Goal: Task Accomplishment & Management: Manage account settings

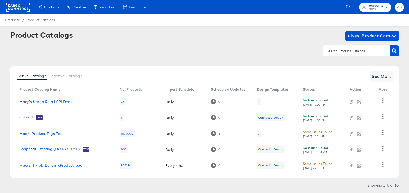
click at [38, 134] on link "Macys Product Tags Test" at bounding box center [41, 133] width 44 height 4
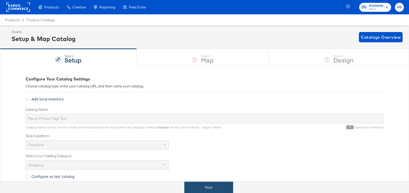
click at [205, 184] on button "Next" at bounding box center [208, 187] width 49 height 12
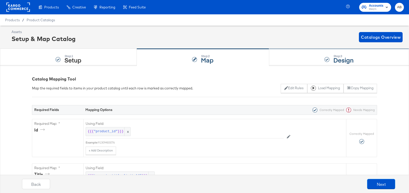
click at [334, 58] on strong "Design" at bounding box center [344, 60] width 20 height 8
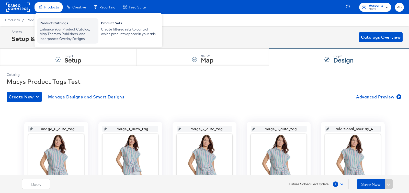
click at [55, 26] on div "Product Catalogs" at bounding box center [68, 24] width 56 height 6
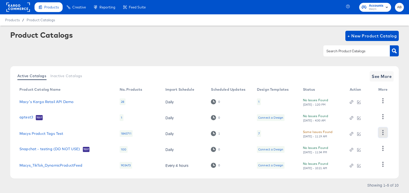
click at [386, 131] on button "button" at bounding box center [383, 132] width 9 height 10
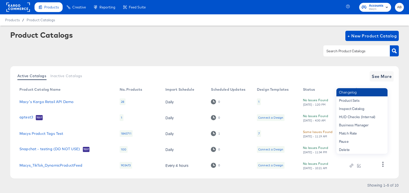
click at [362, 93] on div "Changelog" at bounding box center [362, 92] width 51 height 8
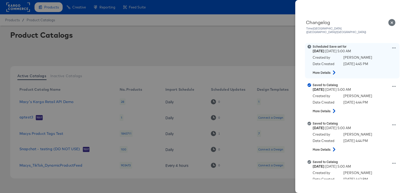
click at [393, 46] on icon at bounding box center [394, 48] width 4 height 4
click at [360, 50] on button "View scheduled version" at bounding box center [370, 53] width 51 height 7
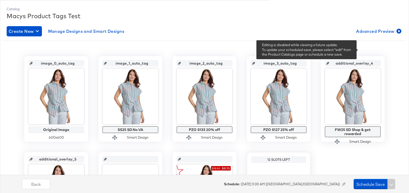
scroll to position [95, 0]
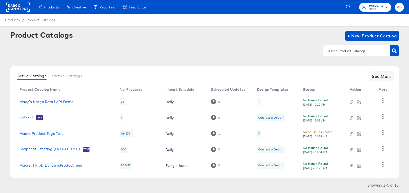
click at [24, 134] on link "Macys Product Tags Test" at bounding box center [41, 133] width 44 height 4
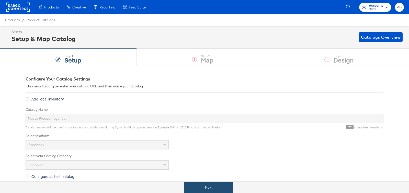
click at [212, 182] on button "Next" at bounding box center [208, 187] width 49 height 12
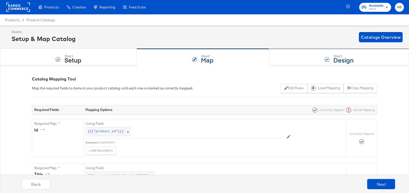
click at [321, 62] on div "Step: 3 Design" at bounding box center [339, 57] width 140 height 17
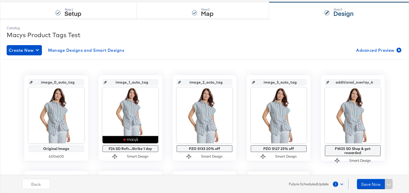
scroll to position [48, 0]
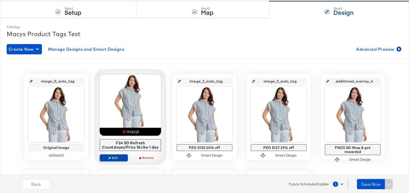
click at [112, 159] on button "Edit" at bounding box center [114, 157] width 28 height 7
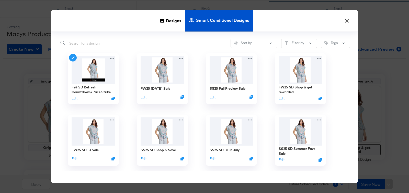
click at [103, 42] on input "search" at bounding box center [101, 43] width 84 height 9
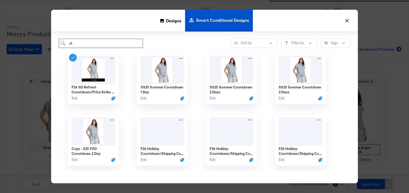
type input "d"
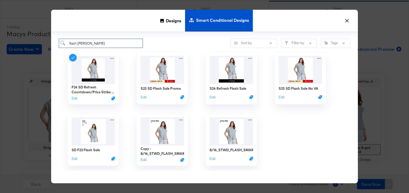
type input "flash sale"
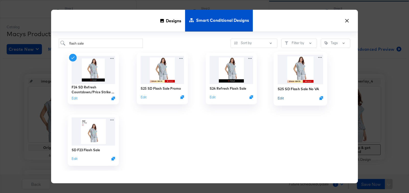
click at [281, 99] on button "Edit" at bounding box center [281, 97] width 6 height 5
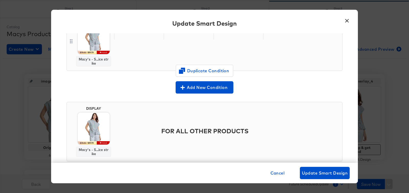
scroll to position [123, 0]
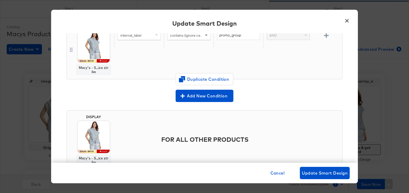
click at [92, 58] on img at bounding box center [94, 46] width 32 height 32
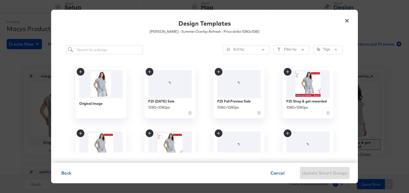
scroll to position [53, 0]
click at [278, 172] on span "Cancel" at bounding box center [278, 172] width 14 height 7
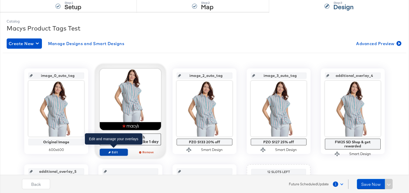
click at [116, 150] on span "Edit" at bounding box center [114, 152] width 24 height 4
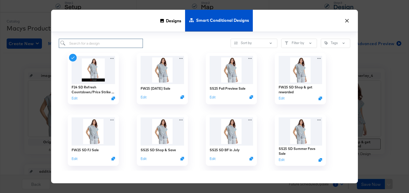
click at [95, 44] on input "search" at bounding box center [101, 43] width 84 height 9
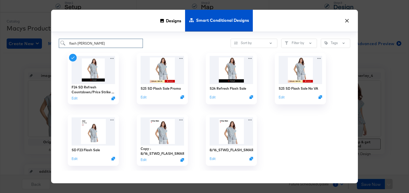
type input "flash sale"
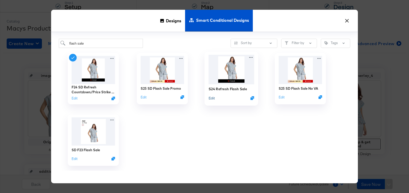
click at [211, 99] on button "Edit" at bounding box center [212, 97] width 6 height 5
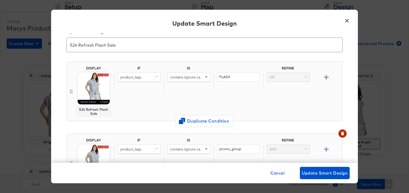
scroll to position [12, 0]
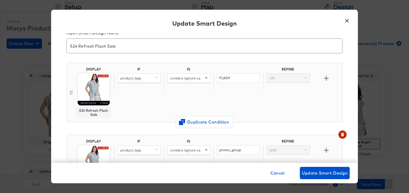
click at [129, 46] on input "S24 Refresh Flash Sale" at bounding box center [205, 44] width 276 height 14
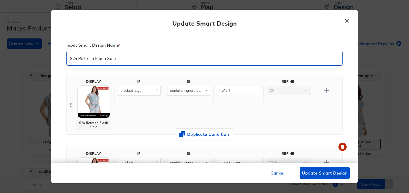
drag, startPoint x: 129, startPoint y: 46, endPoint x: 24, endPoint y: 33, distance: 105.2
click at [24, 33] on div "× Update Smart Design Input Smart Design Name * S24 Refresh Flash Sale DISPLAY …" at bounding box center [204, 96] width 409 height 193
click at [277, 171] on span "Cancel" at bounding box center [278, 172] width 14 height 7
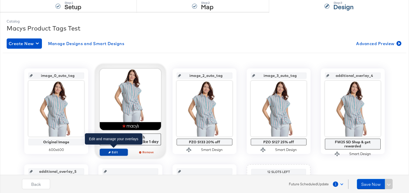
click at [106, 151] on span "Edit" at bounding box center [114, 152] width 24 height 4
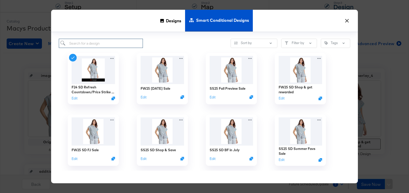
click at [80, 46] on input "search" at bounding box center [101, 43] width 84 height 9
paste input "S24 Refresh Flash Sale"
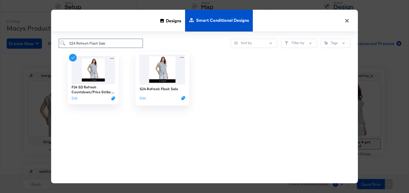
type input "S24 Refresh Flash Sale"
click at [154, 69] on img at bounding box center [163, 69] width 46 height 29
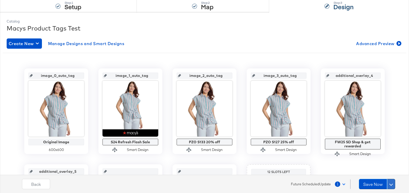
click at [392, 184] on span at bounding box center [392, 184] width 4 height 4
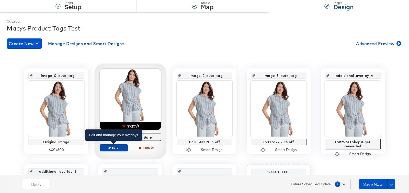
click at [115, 147] on span "Edit" at bounding box center [114, 147] width 24 height 4
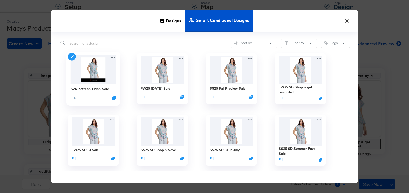
click at [74, 98] on button "Edit" at bounding box center [74, 97] width 6 height 5
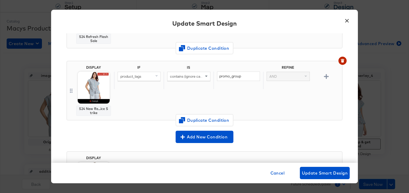
scroll to position [91, 0]
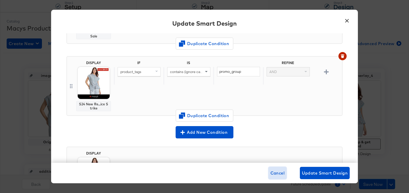
click at [272, 172] on span "Cancel" at bounding box center [278, 172] width 14 height 7
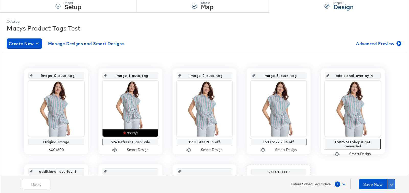
click at [394, 183] on button at bounding box center [391, 184] width 8 height 10
click at [383, 175] on div "Schedule Save" at bounding box center [379, 173] width 23 height 5
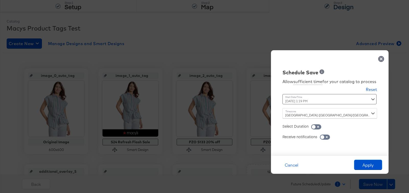
click at [297, 99] on div "[DATE] 1:19 PM ‹ [DATE] › Su Mo Tu We Th Fr Sa 31 1 2 3 4 5 6 7 8 9 10 11 12 13…" at bounding box center [317, 99] width 69 height 10
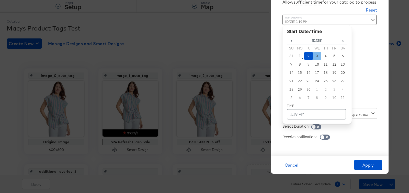
click at [315, 55] on td "3" at bounding box center [317, 56] width 9 height 8
click at [308, 115] on td "1:19 PM" at bounding box center [316, 114] width 59 height 10
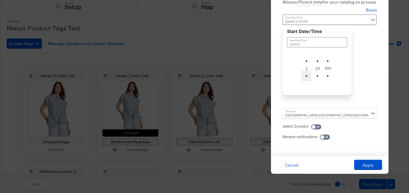
click at [308, 77] on span "▼" at bounding box center [307, 76] width 10 height 10
click at [319, 76] on span "▼" at bounding box center [318, 76] width 10 height 10
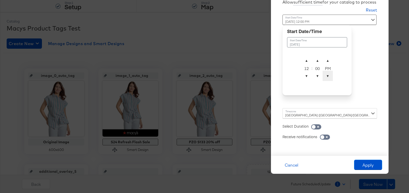
type input "[DATE] 12:00 AM"
click at [327, 78] on span "▼" at bounding box center [328, 76] width 10 height 10
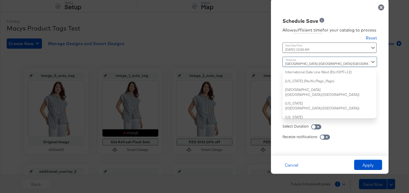
click at [312, 113] on div "[GEOGRAPHIC_DATA] ([GEOGRAPHIC_DATA]/[GEOGRAPHIC_DATA]) International Date Line…" at bounding box center [330, 88] width 95 height 62
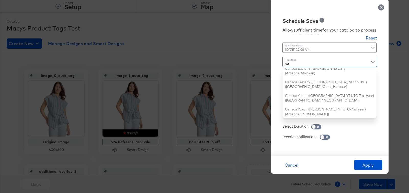
type input "eas"
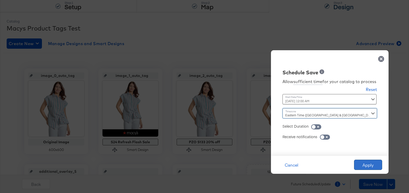
click at [366, 166] on button "Apply" at bounding box center [368, 164] width 28 height 10
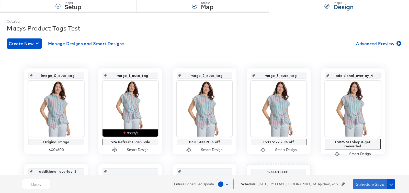
click at [370, 182] on button "Schedule Save" at bounding box center [370, 184] width 34 height 10
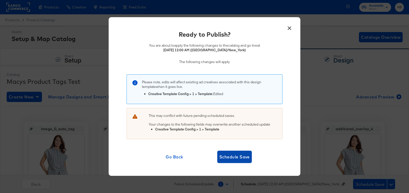
click at [238, 154] on span "Schedule Save" at bounding box center [235, 156] width 30 height 7
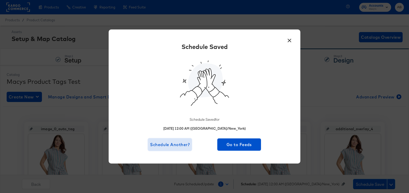
click at [173, 143] on span "Schedule Another?" at bounding box center [170, 144] width 40 height 7
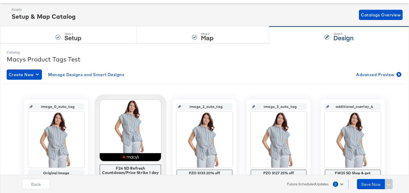
scroll to position [40, 0]
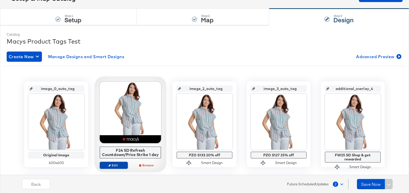
click at [113, 163] on span "Edit" at bounding box center [114, 165] width 24 height 4
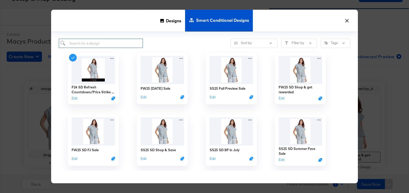
click at [110, 40] on input "search" at bounding box center [101, 43] width 84 height 9
type input "no va"
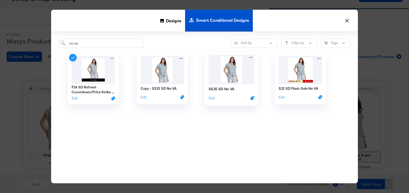
click at [215, 97] on div "Edit" at bounding box center [232, 97] width 46 height 5
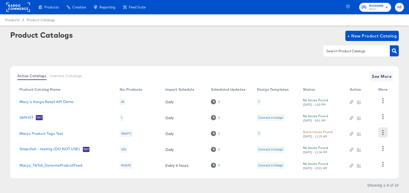
click at [382, 131] on icon "button" at bounding box center [383, 132] width 5 height 5
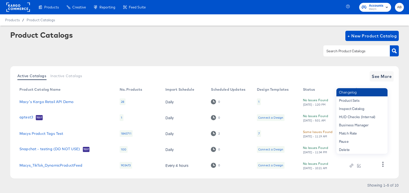
click at [367, 92] on div "Changelog" at bounding box center [362, 92] width 51 height 8
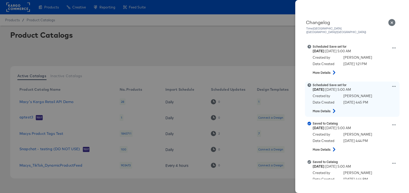
click at [394, 84] on icon at bounding box center [394, 86] width 4 height 4
click at [372, 70] on button "Edit scheduled version" at bounding box center [370, 73] width 51 height 7
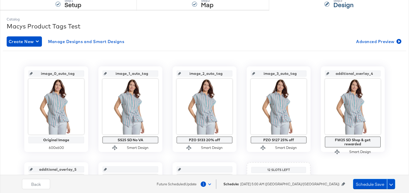
scroll to position [82, 0]
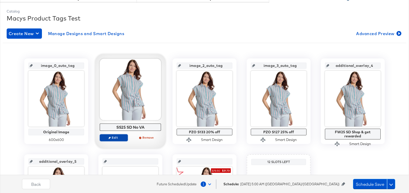
click at [115, 136] on span "Edit" at bounding box center [114, 137] width 24 height 4
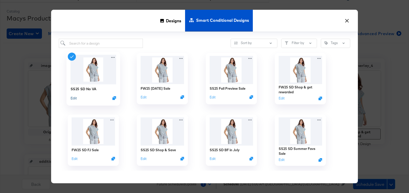
click at [71, 97] on button "Edit" at bounding box center [74, 97] width 6 height 5
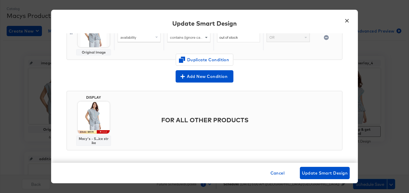
scroll to position [69, 0]
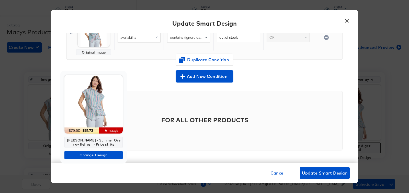
click at [87, 119] on img at bounding box center [93, 104] width 58 height 58
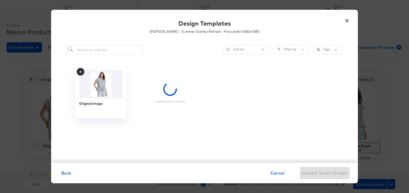
scroll to position [0, 0]
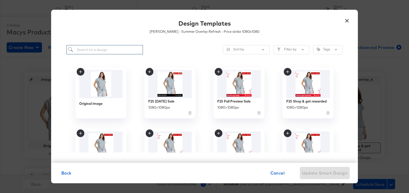
click at [111, 48] on input "search" at bounding box center [105, 49] width 76 height 9
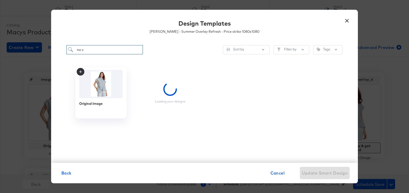
type input "no va"
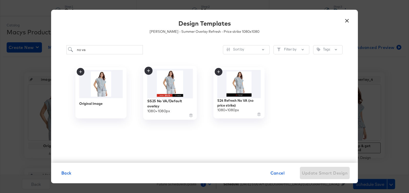
click at [168, 84] on img at bounding box center [170, 83] width 46 height 29
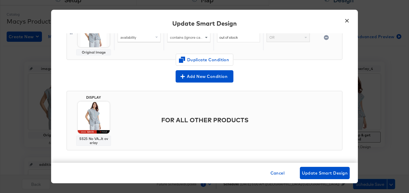
scroll to position [80, 0]
click at [322, 173] on span "Update Smart Design" at bounding box center [325, 172] width 46 height 7
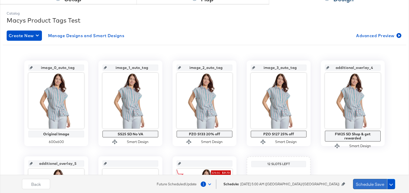
click at [362, 184] on button "Schedule Save" at bounding box center [370, 184] width 34 height 10
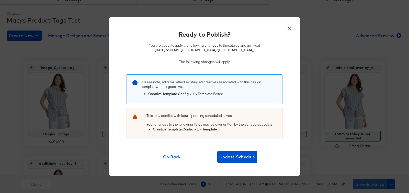
scroll to position [0, 0]
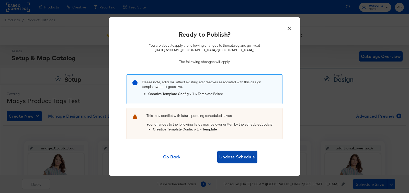
click at [238, 158] on span "Update Schedule" at bounding box center [238, 156] width 36 height 7
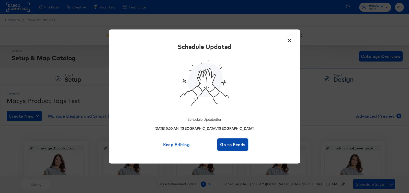
click at [231, 146] on span "Go to Feeds" at bounding box center [233, 144] width 27 height 7
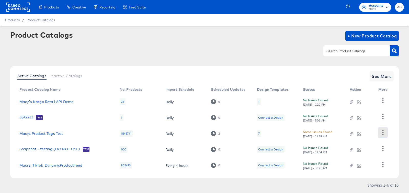
click at [382, 134] on icon "button" at bounding box center [383, 132] width 5 height 5
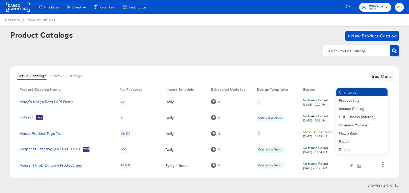
click at [363, 91] on div "Changelog" at bounding box center [362, 92] width 51 height 8
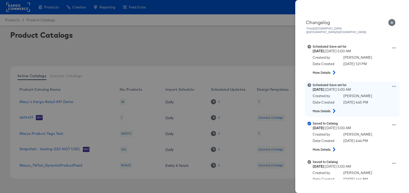
click at [396, 84] on icon at bounding box center [394, 86] width 4 height 4
click at [365, 62] on button "View scheduled version" at bounding box center [370, 65] width 51 height 7
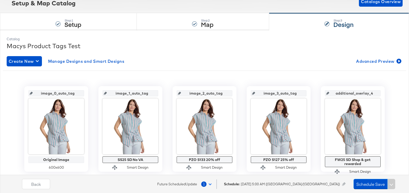
scroll to position [56, 0]
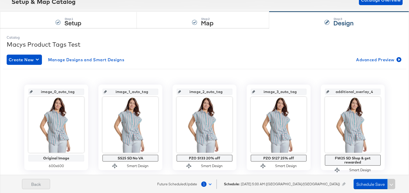
click at [43, 184] on button "Back" at bounding box center [36, 184] width 28 height 10
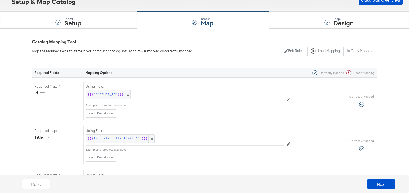
scroll to position [0, 0]
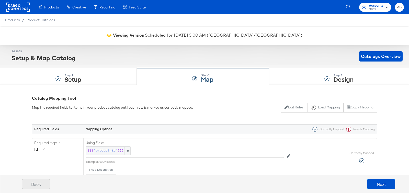
click at [39, 185] on button "Back" at bounding box center [36, 184] width 28 height 10
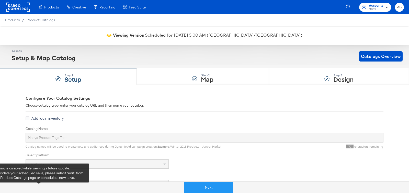
click at [39, 185] on div at bounding box center [92, 187] width 184 height 12
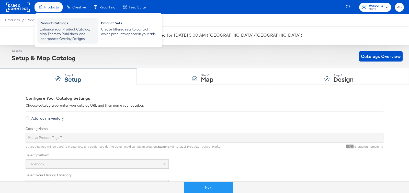
click at [47, 27] on div "Enhance Your Product Catalog, Map Them to Publishers, and Incorporate Overlay D…" at bounding box center [68, 34] width 56 height 14
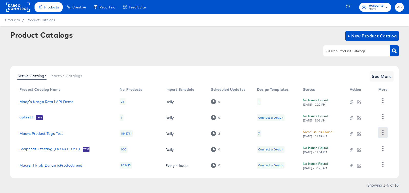
click at [382, 134] on icon "button" at bounding box center [383, 132] width 5 height 5
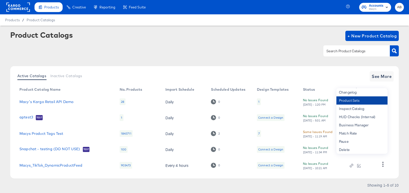
click at [367, 96] on div "Product Sets" at bounding box center [362, 100] width 51 height 8
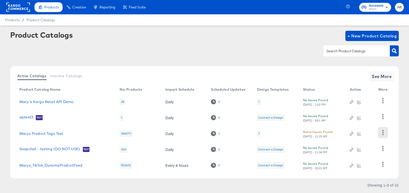
click at [383, 133] on icon "button" at bounding box center [383, 132] width 5 height 5
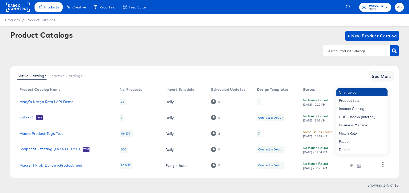
click at [354, 93] on div "Changelog" at bounding box center [362, 92] width 51 height 8
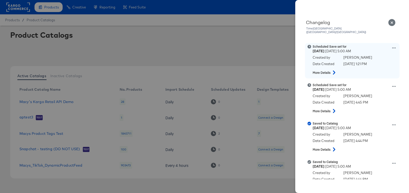
click at [394, 47] on icon at bounding box center [394, 47] width 4 height 1
click at [375, 57] on button "Edit scheduled version" at bounding box center [370, 60] width 51 height 7
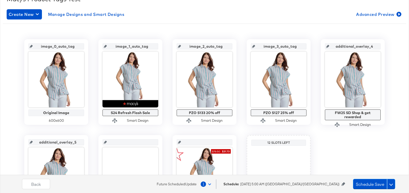
scroll to position [104, 0]
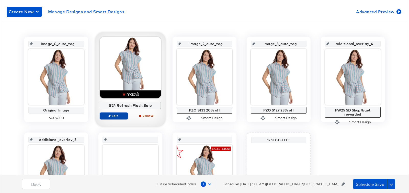
click at [116, 115] on span "Edit" at bounding box center [114, 116] width 24 height 4
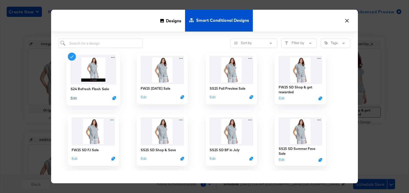
click at [76, 97] on button "Edit" at bounding box center [74, 97] width 6 height 5
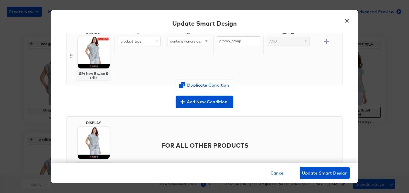
scroll to position [121, 0]
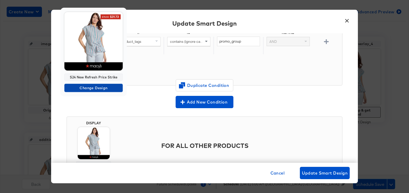
click at [93, 87] on span "Change Design" at bounding box center [94, 88] width 54 height 6
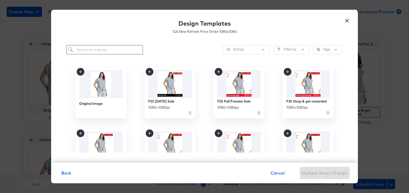
click at [93, 50] on input "search" at bounding box center [105, 49] width 76 height 9
type input "no va"
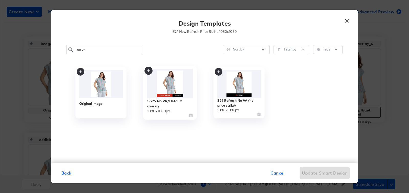
click at [173, 85] on img at bounding box center [170, 83] width 46 height 29
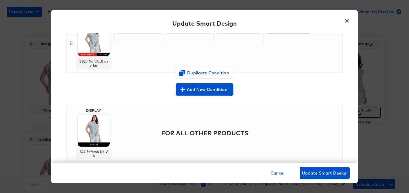
scroll to position [133, 0]
click at [275, 171] on span "Cancel" at bounding box center [278, 172] width 14 height 7
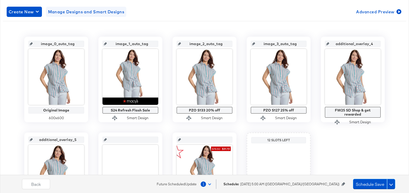
scroll to position [77, 0]
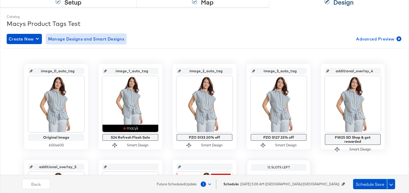
click at [78, 39] on span "Manage Designs and Smart Designs" at bounding box center [86, 38] width 76 height 7
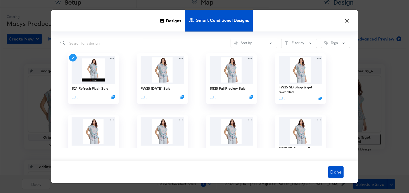
click at [105, 45] on input "search" at bounding box center [101, 43] width 84 height 9
type input "v"
type input "flash"
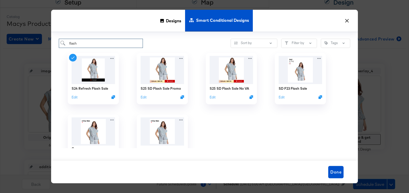
click at [105, 45] on input "flash" at bounding box center [101, 43] width 84 height 9
click at [213, 97] on button "Edit" at bounding box center [212, 97] width 6 height 5
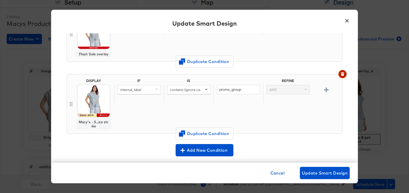
scroll to position [69, 0]
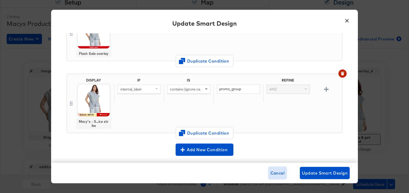
click at [276, 170] on span "Cancel" at bounding box center [278, 172] width 14 height 7
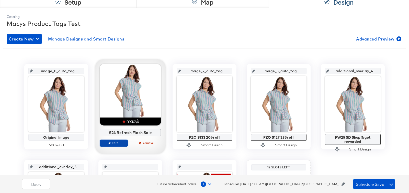
click at [118, 144] on span "Edit" at bounding box center [114, 143] width 24 height 4
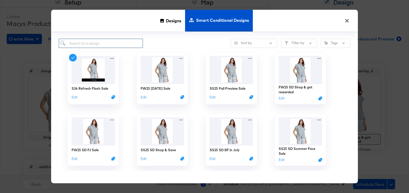
click at [102, 45] on input "search" at bounding box center [101, 43] width 84 height 9
type input "flash sale"
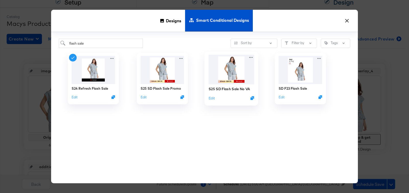
click at [222, 58] on img at bounding box center [232, 69] width 46 height 29
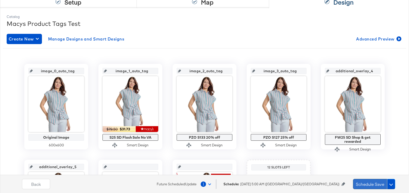
click at [369, 185] on button "Schedule Save" at bounding box center [370, 184] width 34 height 10
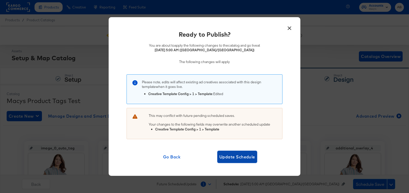
click at [246, 155] on span "Update Schedule" at bounding box center [238, 156] width 36 height 7
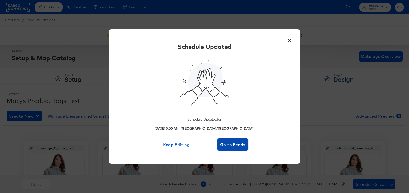
click at [228, 149] on button "Go to Feeds" at bounding box center [232, 144] width 31 height 12
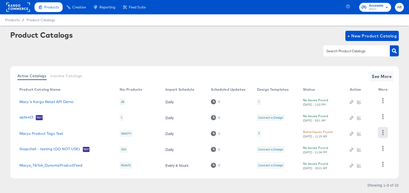
click at [383, 133] on icon "button" at bounding box center [383, 132] width 1 height 5
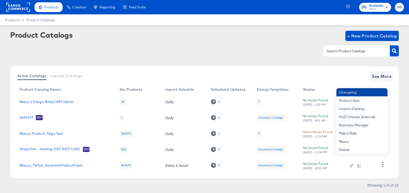
click at [349, 89] on div "Changelog" at bounding box center [362, 92] width 51 height 8
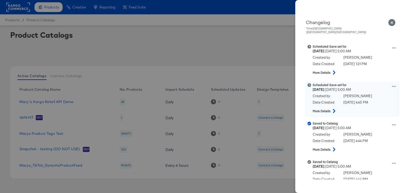
click at [393, 84] on icon at bounding box center [394, 86] width 4 height 4
click at [362, 70] on button "Edit scheduled version" at bounding box center [370, 73] width 51 height 7
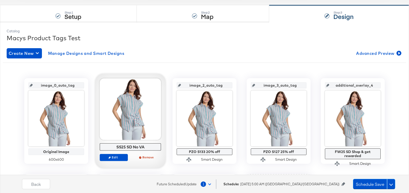
scroll to position [71, 0]
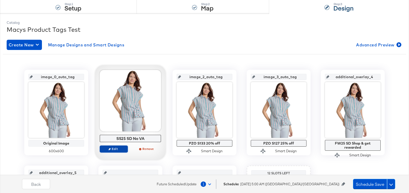
click at [114, 147] on span "Edit" at bounding box center [114, 149] width 24 height 4
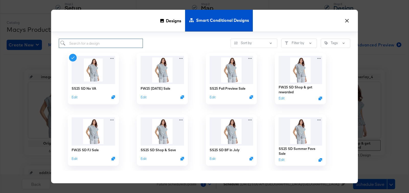
click at [97, 45] on input "search" at bounding box center [101, 43] width 84 height 9
type input "no va"
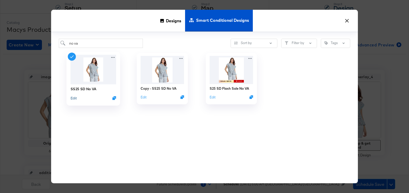
click at [73, 100] on button "Edit" at bounding box center [74, 97] width 6 height 5
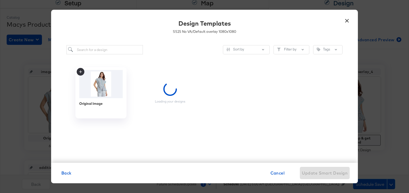
scroll to position [0, 0]
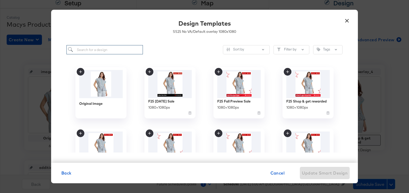
click at [114, 53] on input "search" at bounding box center [105, 49] width 76 height 9
type input "price strike"
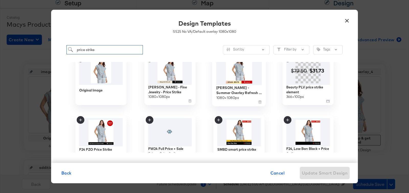
scroll to position [16, 0]
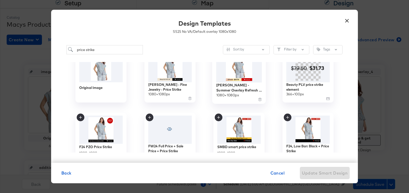
click at [233, 70] on img at bounding box center [239, 67] width 46 height 29
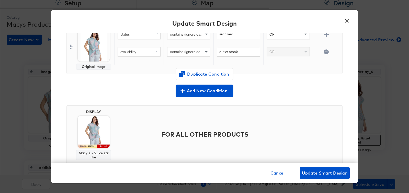
scroll to position [70, 0]
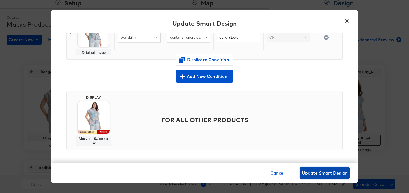
click at [317, 171] on span "Update Smart Design" at bounding box center [325, 172] width 46 height 7
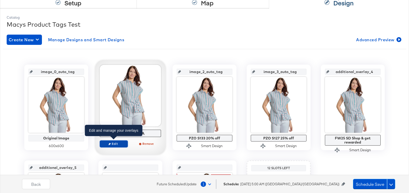
click at [123, 143] on span "Edit" at bounding box center [114, 143] width 24 height 4
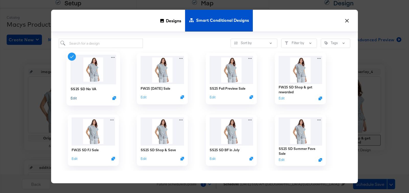
click at [73, 97] on button "Edit" at bounding box center [74, 97] width 6 height 5
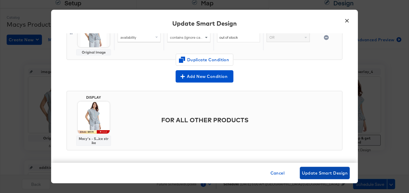
click at [328, 176] on span "Update Smart Design" at bounding box center [325, 172] width 46 height 7
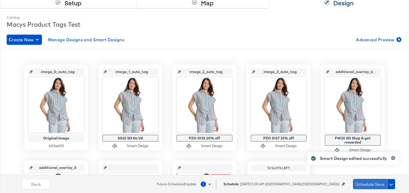
click at [368, 184] on button "Schedule Save" at bounding box center [370, 184] width 34 height 10
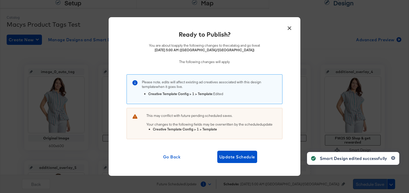
scroll to position [0, 0]
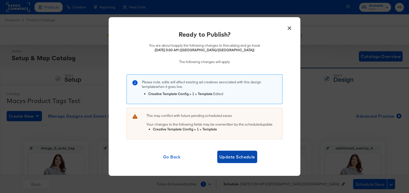
click at [245, 156] on span "Update Schedule" at bounding box center [238, 156] width 36 height 7
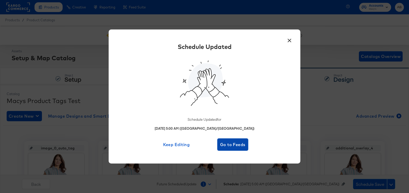
click at [223, 147] on span "Go to Feeds" at bounding box center [233, 144] width 27 height 7
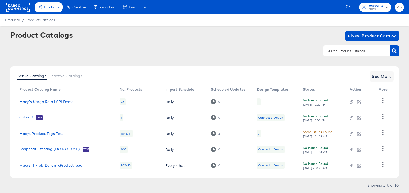
click at [46, 132] on link "Macys Product Tags Test" at bounding box center [41, 133] width 44 height 4
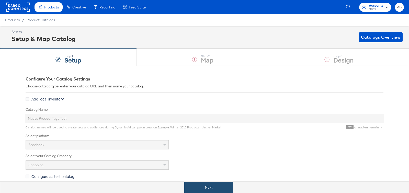
click at [201, 182] on button "Next" at bounding box center [208, 187] width 49 height 12
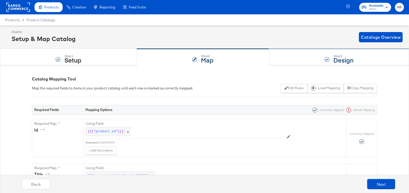
click at [307, 59] on div "Step: 3 Design" at bounding box center [339, 57] width 140 height 17
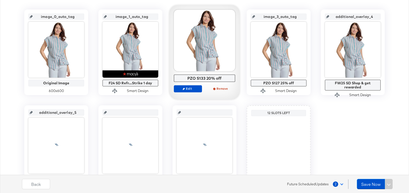
scroll to position [146, 0]
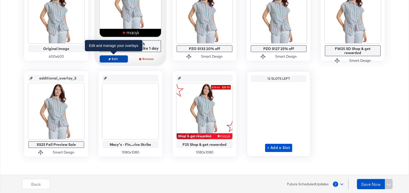
click at [116, 59] on span "Edit" at bounding box center [114, 59] width 24 height 4
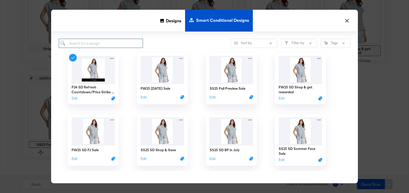
click at [109, 40] on input "search" at bounding box center [101, 43] width 84 height 9
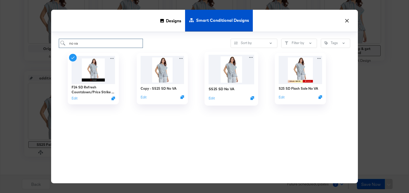
type input "no va"
click at [229, 64] on img at bounding box center [232, 69] width 46 height 29
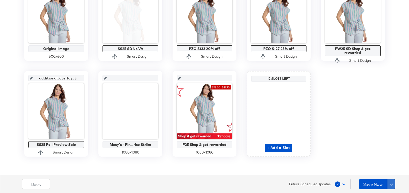
click at [392, 182] on button at bounding box center [391, 184] width 8 height 10
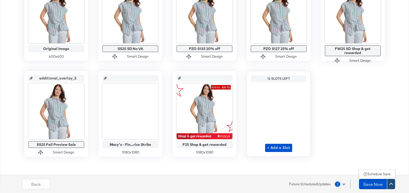
click at [384, 172] on div "Schedule Save" at bounding box center [379, 173] width 23 height 5
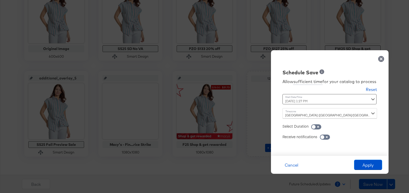
click at [309, 101] on div "[DATE] 1:27 PM ‹ [DATE] › Su Mo Tu We Th Fr Sa 31 1 2 3 4 5 6 7 8 9 10 11 12 13…" at bounding box center [317, 99] width 69 height 10
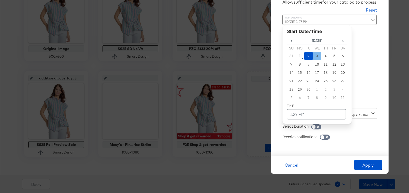
click at [316, 59] on td "3" at bounding box center [317, 56] width 9 height 8
click at [312, 113] on td "1:27 PM" at bounding box center [316, 114] width 59 height 10
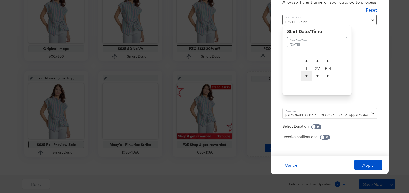
click at [308, 78] on span "▼" at bounding box center [307, 76] width 10 height 10
click at [315, 78] on span "▼" at bounding box center [318, 76] width 10 height 10
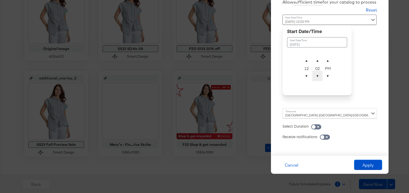
click at [315, 78] on span "▼" at bounding box center [318, 76] width 10 height 10
type input "[DATE] 12:00 AM"
click at [329, 77] on span "▼" at bounding box center [328, 76] width 10 height 10
click at [325, 116] on div "[GEOGRAPHIC_DATA] ([GEOGRAPHIC_DATA]/[GEOGRAPHIC_DATA])" at bounding box center [330, 113] width 95 height 10
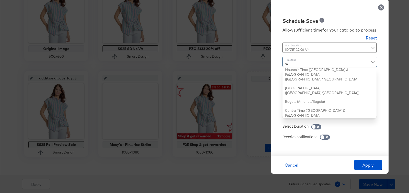
type input "eas"
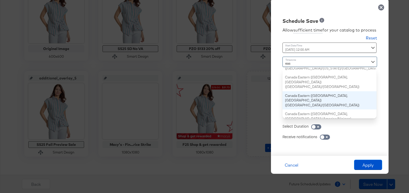
scroll to position [0, 0]
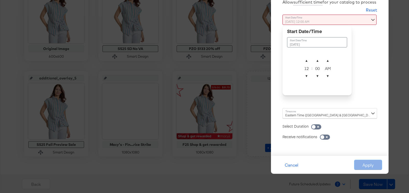
click at [327, 103] on div "[DATE] 12:00 AM September 3rd 2025 ▲ 12 ▼ : ▲ 00 ▼ ▲ AM ▼" at bounding box center [317, 60] width 69 height 90
click at [305, 44] on td "[DATE]" at bounding box center [317, 42] width 60 height 10
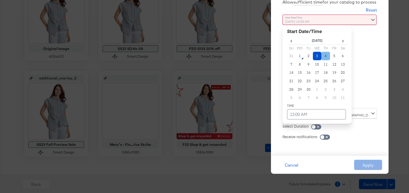
click at [323, 57] on td "4" at bounding box center [326, 56] width 9 height 8
type input "[DATE] 12:00 AM"
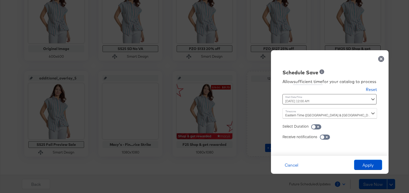
click at [350, 133] on div "Receive notifications" at bounding box center [330, 134] width 95 height 10
click at [367, 165] on button "Apply" at bounding box center [368, 164] width 28 height 10
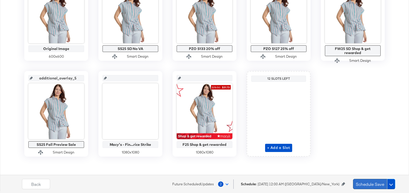
click at [366, 185] on button "Schedule Save" at bounding box center [370, 184] width 34 height 10
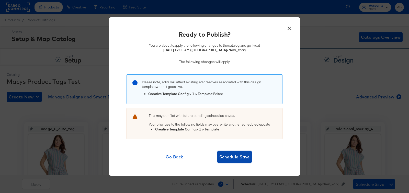
click at [240, 161] on button "Schedule Save" at bounding box center [234, 156] width 35 height 12
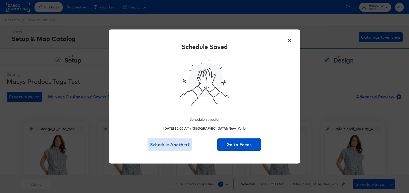
click at [173, 143] on span "Schedule Another?" at bounding box center [170, 144] width 40 height 7
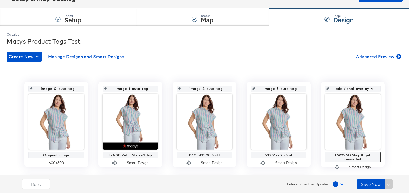
scroll to position [49, 0]
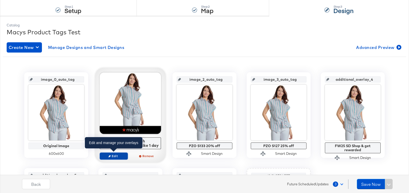
click at [111, 156] on span "Edit" at bounding box center [114, 156] width 24 height 4
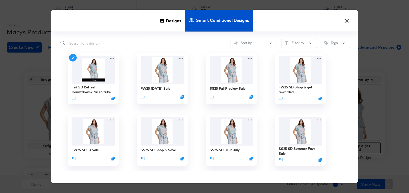
click at [95, 39] on input "search" at bounding box center [101, 43] width 84 height 9
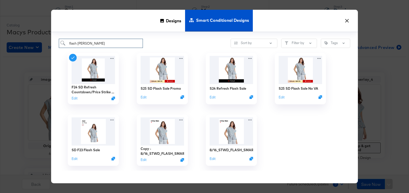
type input "flash sale"
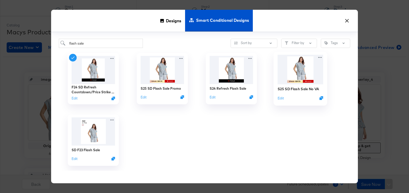
click at [284, 67] on img at bounding box center [301, 69] width 46 height 29
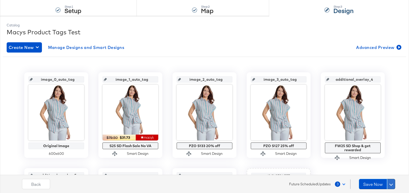
click at [392, 187] on button at bounding box center [391, 184] width 8 height 10
click at [384, 175] on div "Schedule Save" at bounding box center [379, 173] width 23 height 5
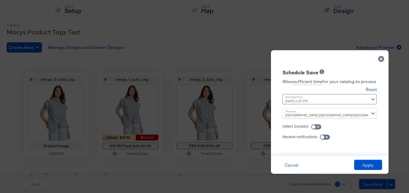
click at [339, 104] on div "[DATE] 1:27 PM ‹ [DATE] › Su Mo Tu We Th Fr Sa 31 1 2 3 4 5 6 7 8 9 10 11 12 13…" at bounding box center [317, 99] width 69 height 10
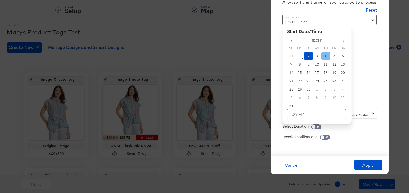
click at [325, 54] on td "4" at bounding box center [326, 56] width 9 height 8
click at [297, 115] on td "1:27 PM" at bounding box center [316, 114] width 59 height 10
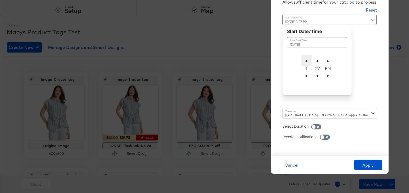
click at [304, 59] on span "▲" at bounding box center [307, 60] width 10 height 10
click at [304, 75] on span "▼" at bounding box center [307, 76] width 10 height 10
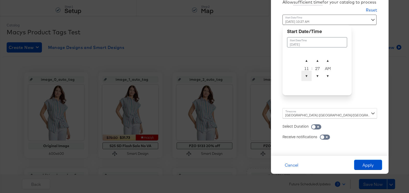
click at [304, 75] on span "▼" at bounding box center [307, 76] width 10 height 10
click at [317, 74] on span "▼" at bounding box center [318, 76] width 10 height 10
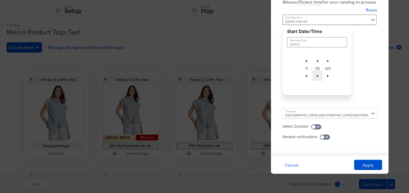
click at [317, 74] on span "▼" at bounding box center [318, 76] width 10 height 10
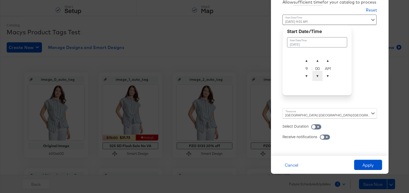
click at [317, 74] on span "▼" at bounding box center [318, 76] width 10 height 10
type input "[DATE] 9:00 AM"
click at [368, 126] on div "Select Duration" at bounding box center [330, 123] width 95 height 10
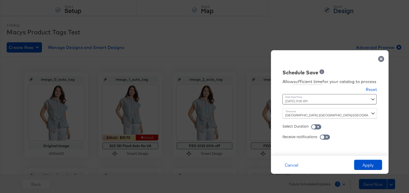
click at [342, 112] on div "[GEOGRAPHIC_DATA] ([GEOGRAPHIC_DATA]/[GEOGRAPHIC_DATA])" at bounding box center [330, 113] width 95 height 10
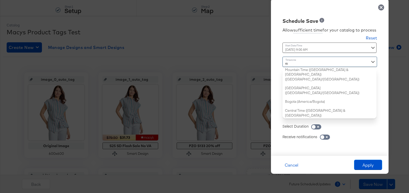
type input "eas"
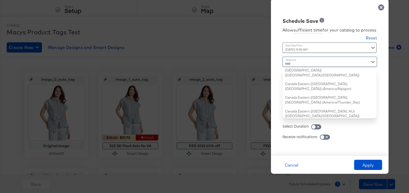
scroll to position [0, 0]
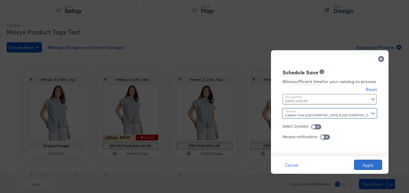
click at [361, 161] on button "Apply" at bounding box center [368, 164] width 28 height 10
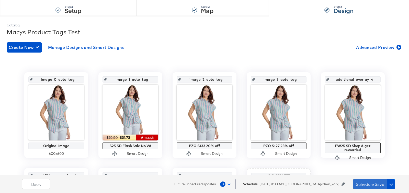
click at [373, 181] on button "Schedule Save" at bounding box center [370, 184] width 34 height 10
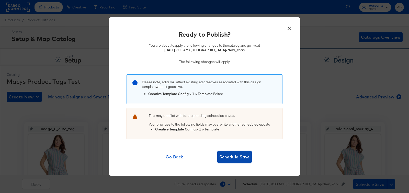
click at [239, 162] on button "Schedule Save" at bounding box center [234, 156] width 35 height 12
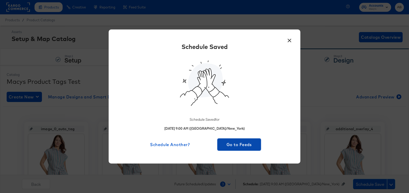
click at [232, 148] on button "Go to Feeds" at bounding box center [239, 144] width 44 height 12
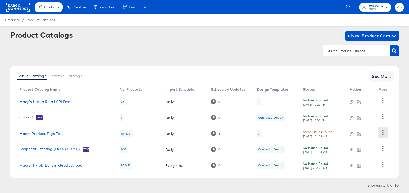
click at [382, 135] on icon "button" at bounding box center [383, 132] width 5 height 5
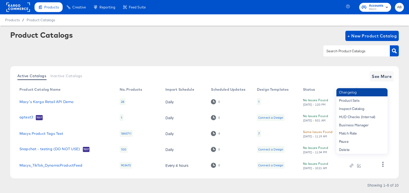
click at [357, 95] on div "Changelog" at bounding box center [362, 92] width 51 height 8
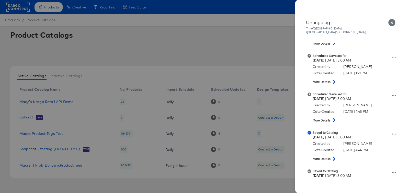
scroll to position [72, 0]
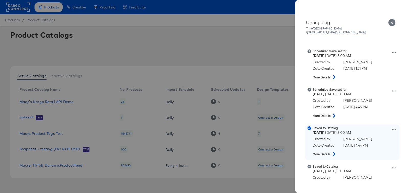
click at [396, 129] on icon at bounding box center [394, 129] width 4 height 1
click at [387, 121] on button "View this version" at bounding box center [370, 123] width 51 height 7
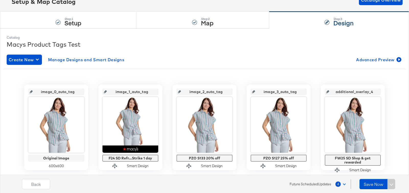
scroll to position [58, 0]
